Goal: Check status

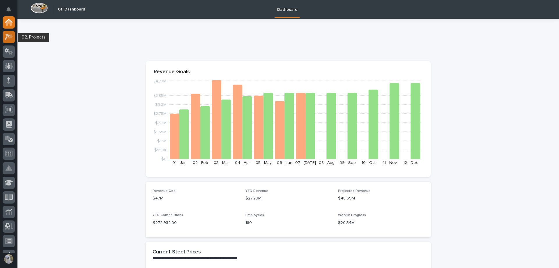
click at [11, 35] on icon at bounding box center [10, 36] width 5 height 6
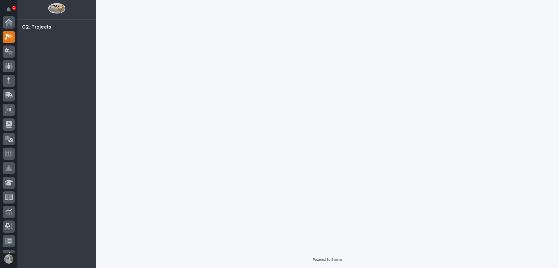
scroll to position [15, 0]
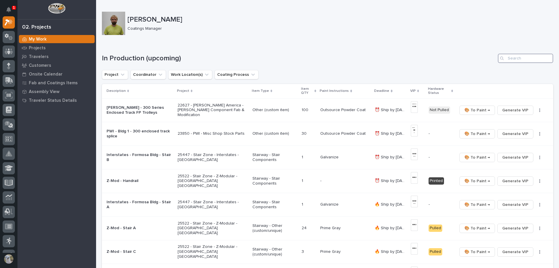
click at [522, 58] on input "Search" at bounding box center [525, 58] width 55 height 9
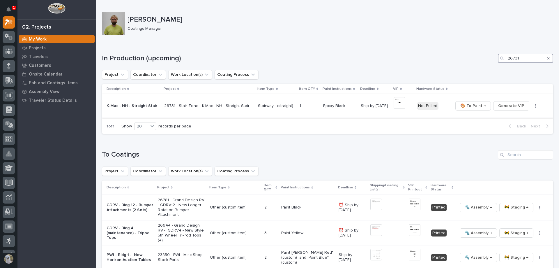
type input "26731"
click at [147, 105] on p "K-Mac - NH - Straight Stair" at bounding box center [133, 105] width 53 height 5
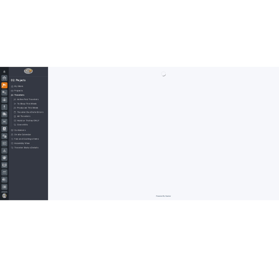
scroll to position [15, 0]
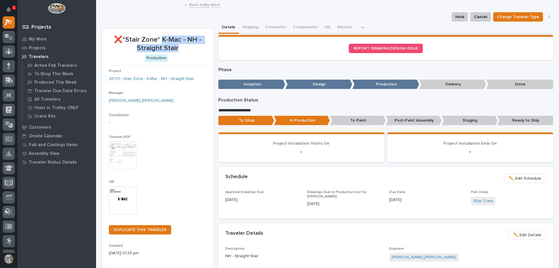
drag, startPoint x: 163, startPoint y: 38, endPoint x: 177, endPoint y: 51, distance: 19.4
click at [177, 51] on p "❌*Stair Zone* K-Mac - NH - Straight Stair" at bounding box center [158, 44] width 98 height 17
copy p "K-Mac - NH - Straight Stair"
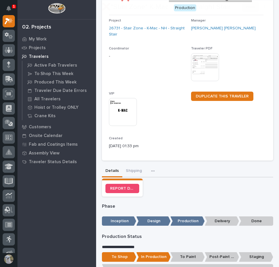
scroll to position [58, 0]
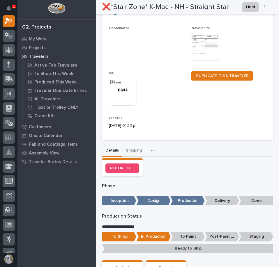
click at [140, 152] on button "Shipping" at bounding box center [133, 151] width 23 height 12
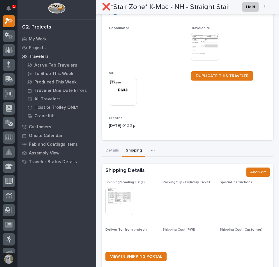
click at [120, 198] on img at bounding box center [119, 201] width 28 height 28
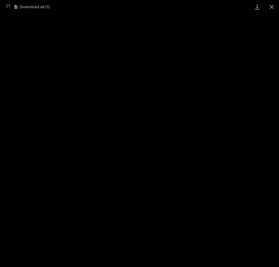
scroll to position [85, 0]
